Goal: Task Accomplishment & Management: Manage account settings

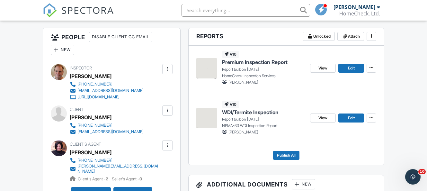
scroll to position [161, 0]
click at [346, 67] on link "Edit" at bounding box center [351, 68] width 26 height 9
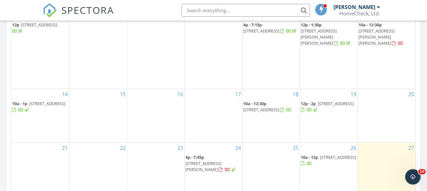
scroll to position [354, 0]
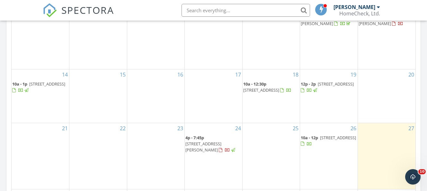
click at [214, 141] on span "[STREET_ADDRESS][PERSON_NAME]" at bounding box center [203, 147] width 36 height 12
